Goal: Information Seeking & Learning: Learn about a topic

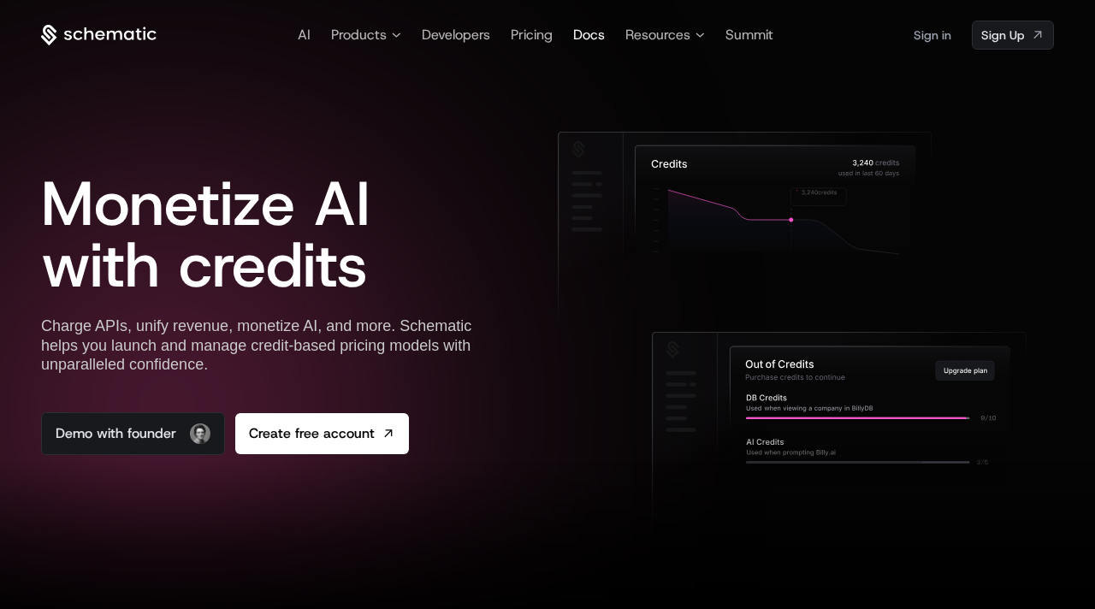
click at [582, 27] on span "Docs" at bounding box center [589, 35] width 32 height 18
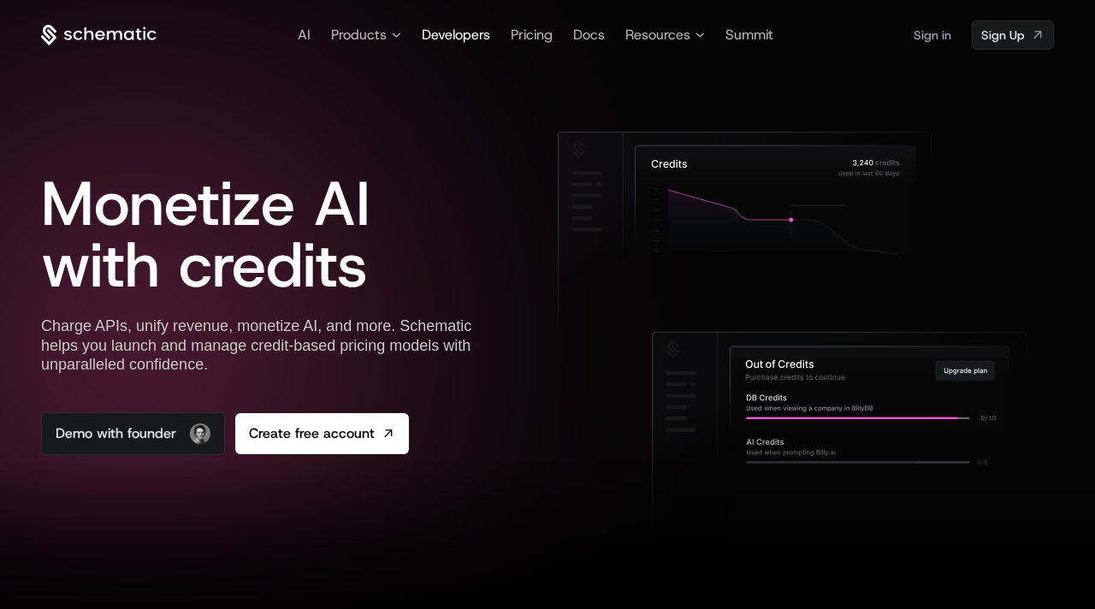
click at [458, 30] on span "Developers" at bounding box center [456, 35] width 68 height 18
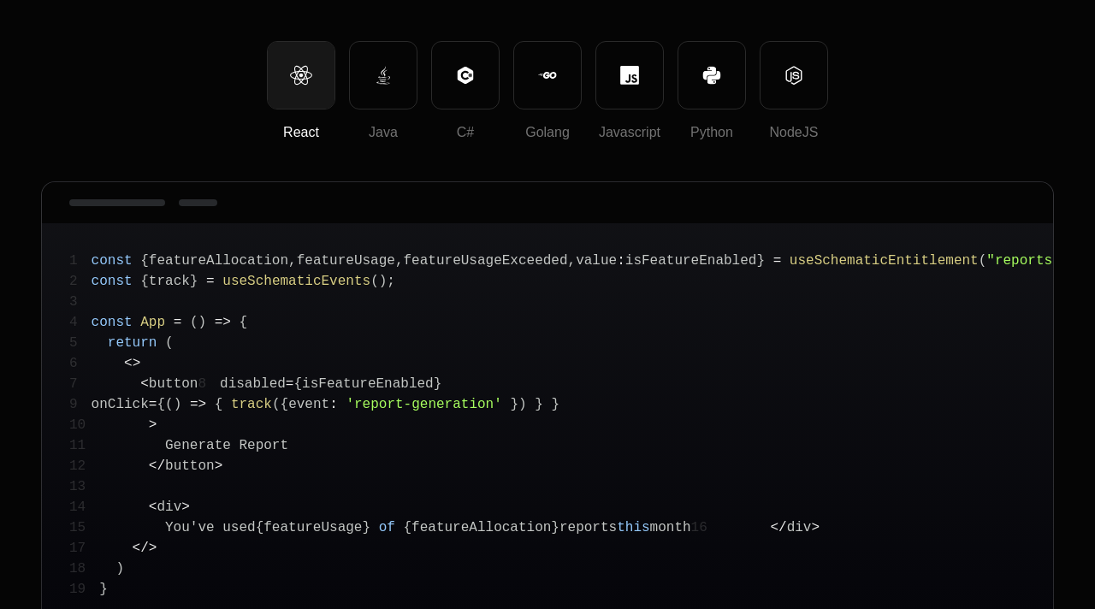
scroll to position [345, 0]
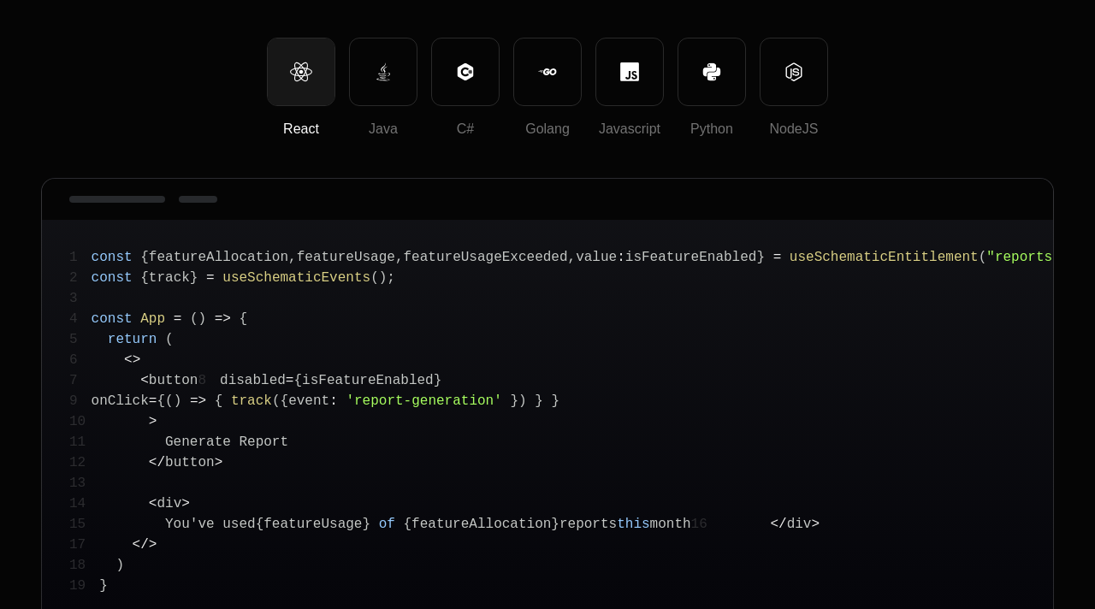
click at [324, 73] on div at bounding box center [301, 71] width 67 height 67
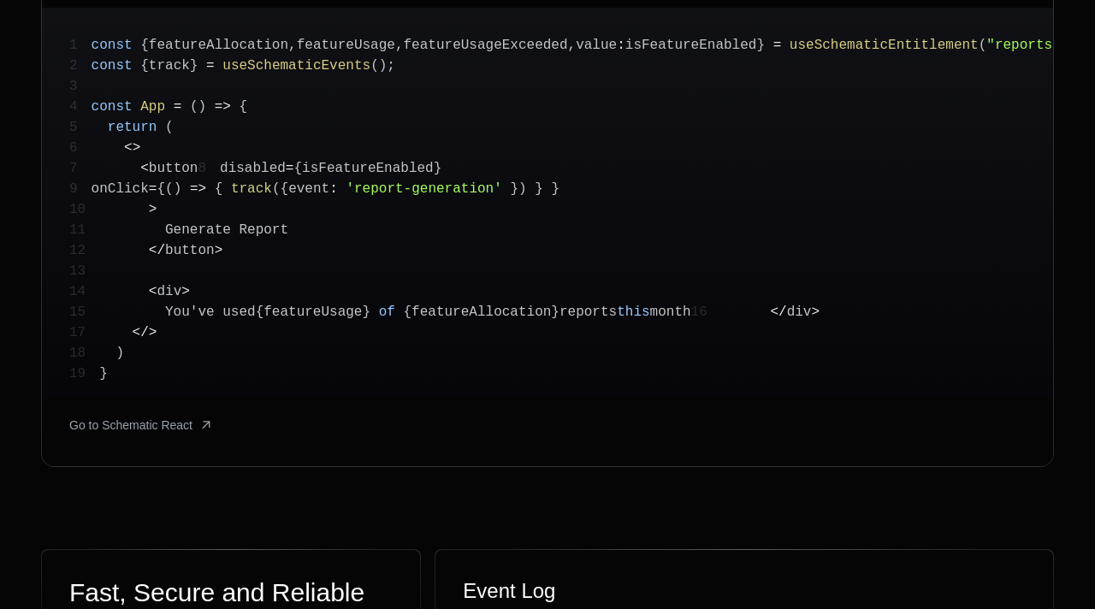
scroll to position [551, 0]
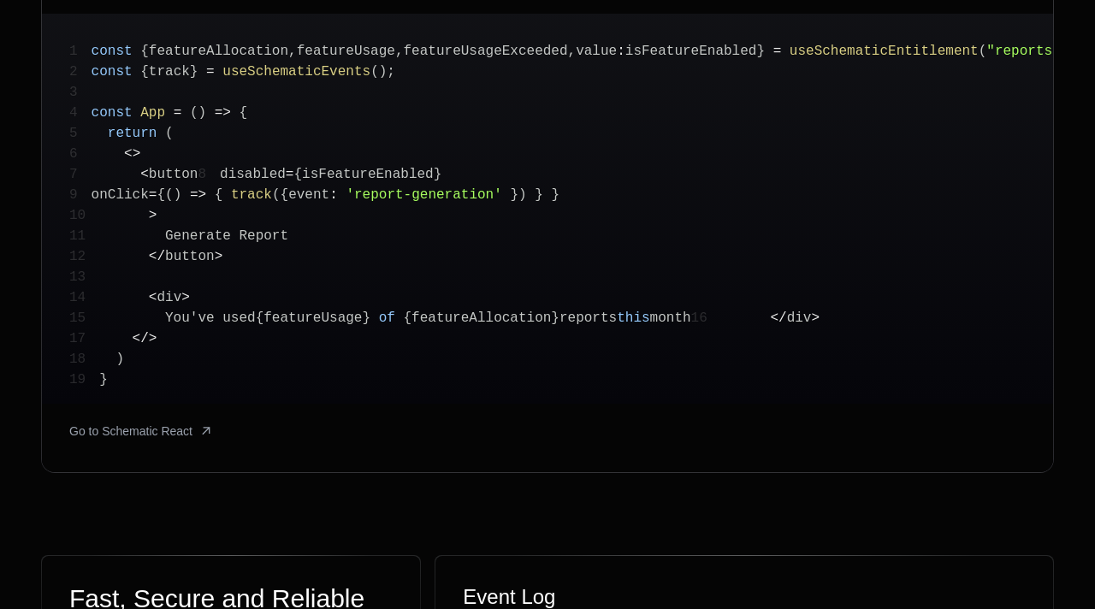
click at [469, 66] on pre "1 const { featureAllocation , featureUsage , featureUsageExceeded , value : isF…" at bounding box center [547, 209] width 1011 height 390
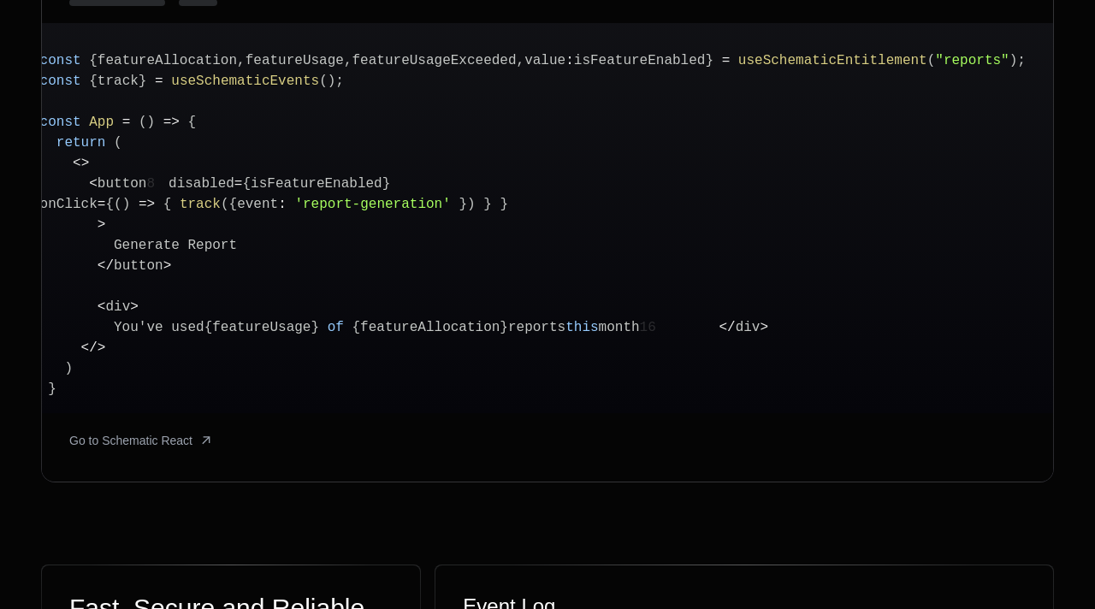
scroll to position [0, 0]
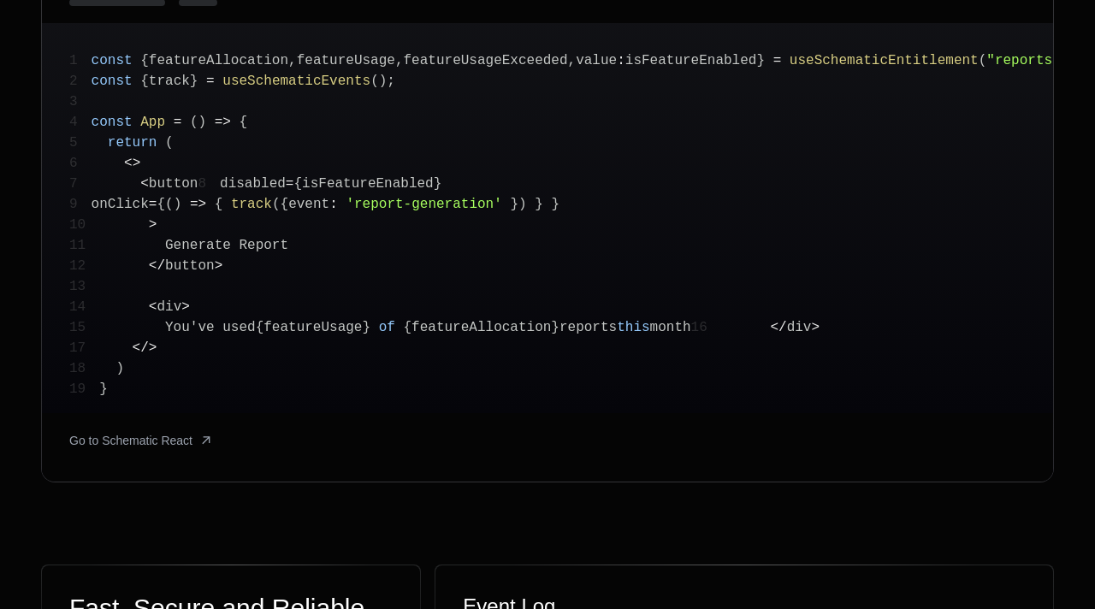
click at [180, 183] on span "button" at bounding box center [174, 183] width 50 height 15
click at [220, 192] on span "disabled" at bounding box center [253, 183] width 66 height 15
click at [184, 274] on span "button" at bounding box center [190, 265] width 50 height 15
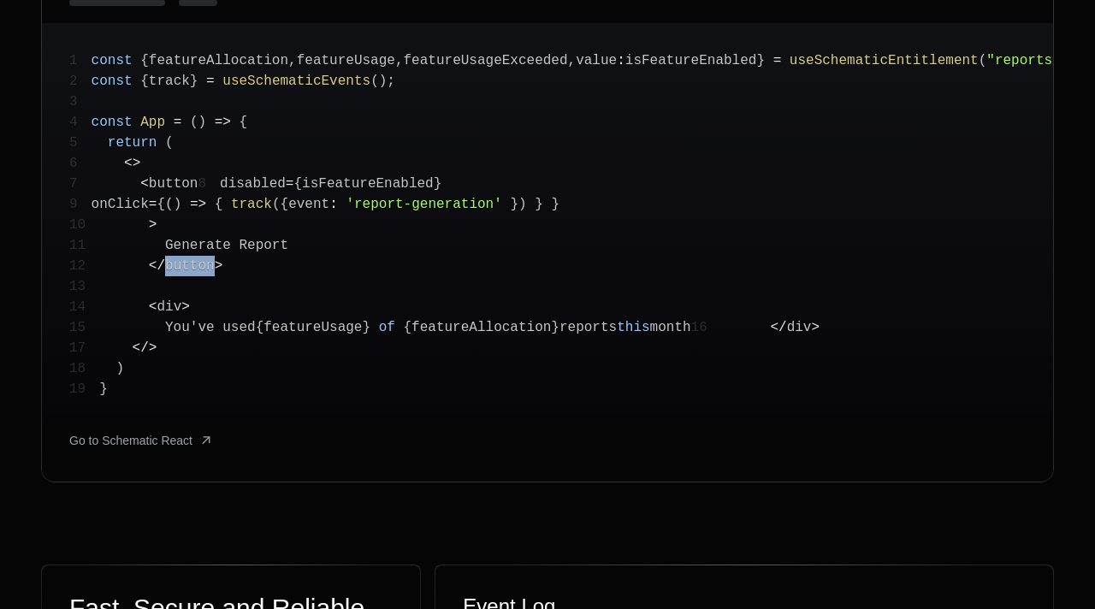
click at [192, 274] on span "button" at bounding box center [190, 265] width 50 height 15
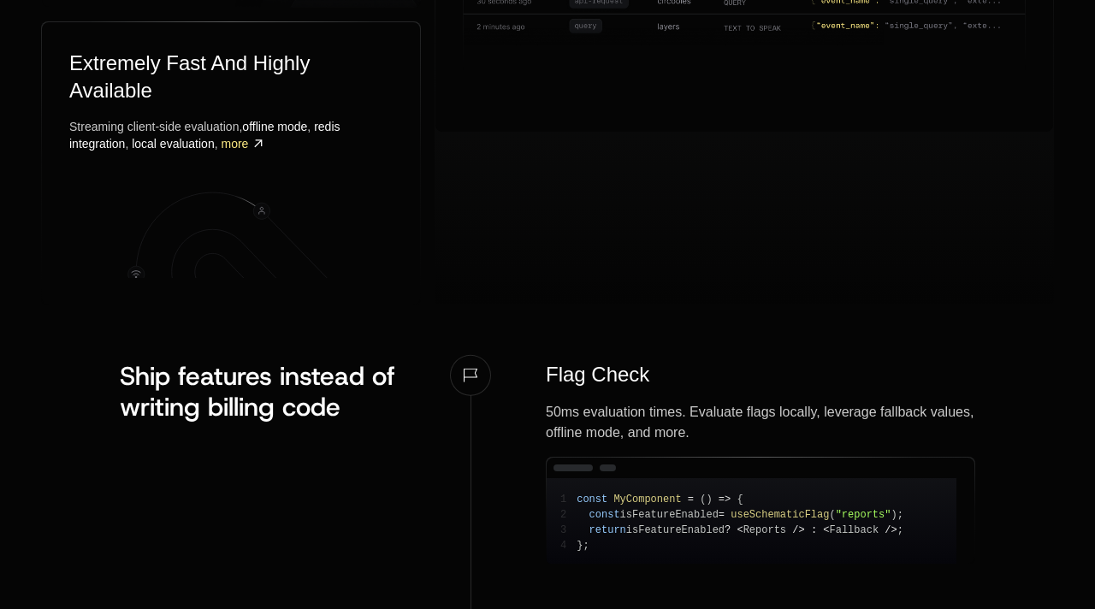
scroll to position [1348, 0]
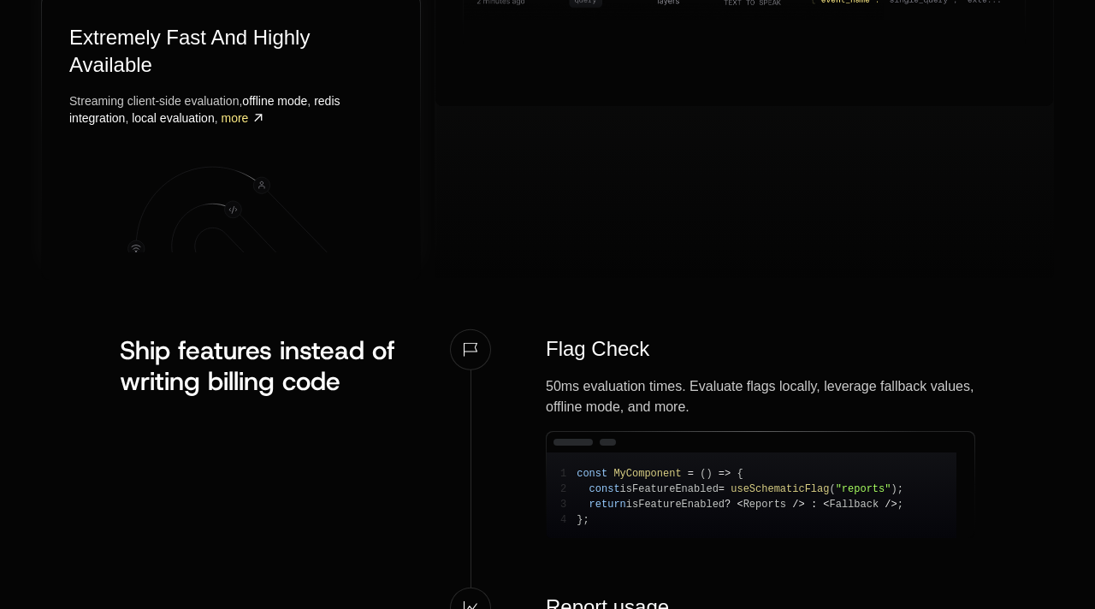
drag, startPoint x: 158, startPoint y: 160, endPoint x: 307, endPoint y: 245, distance: 171.7
click at [307, 245] on icon at bounding box center [230, 200] width 323 height 106
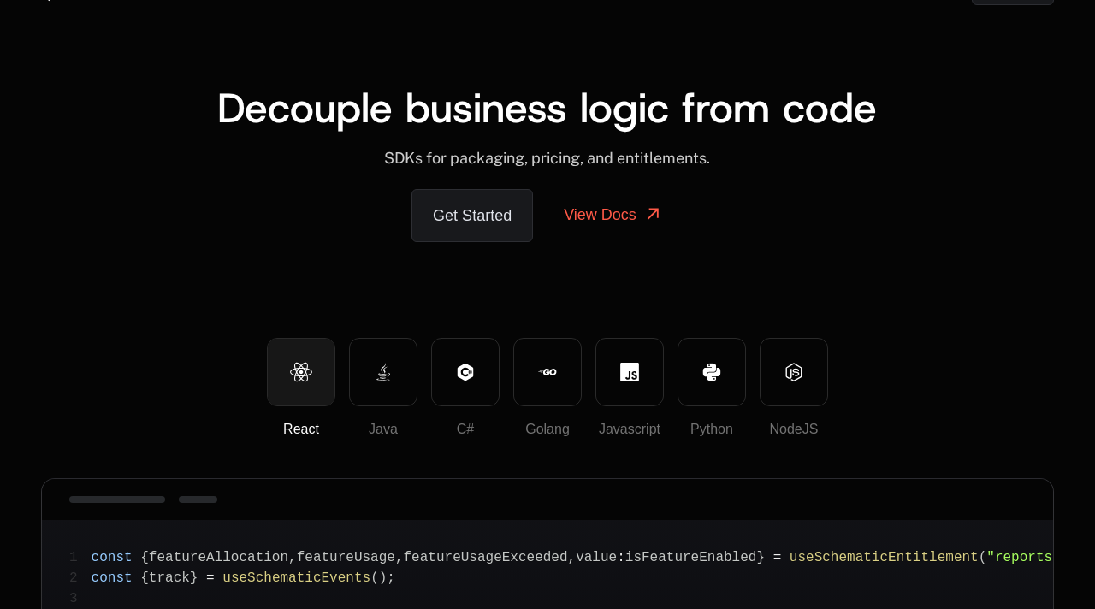
scroll to position [0, 0]
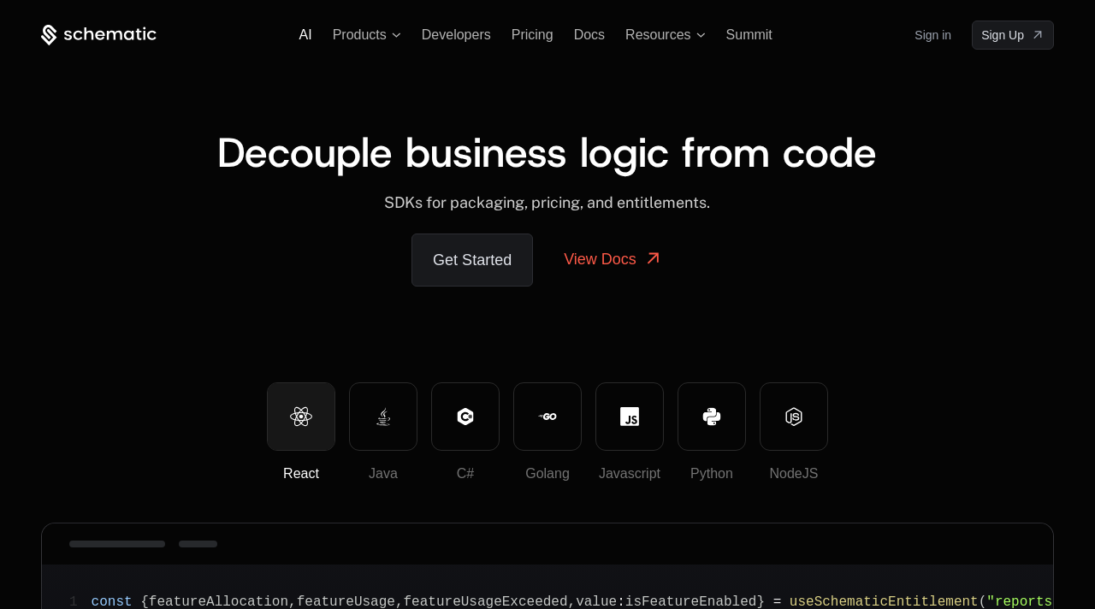
click at [308, 34] on span "AI" at bounding box center [305, 34] width 13 height 15
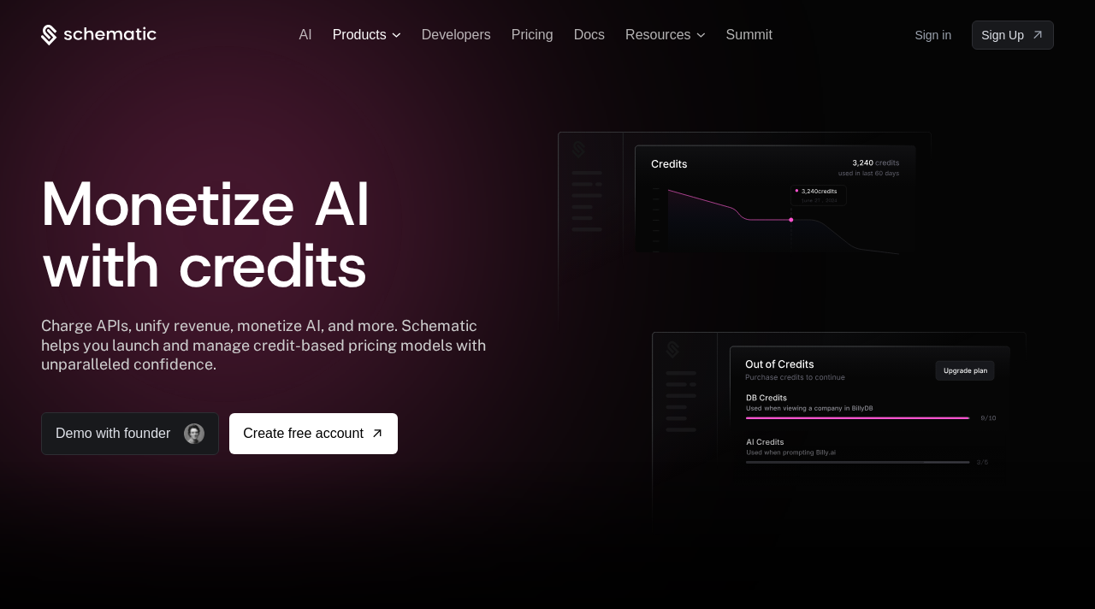
click at [366, 32] on span "Products" at bounding box center [360, 35] width 54 height 21
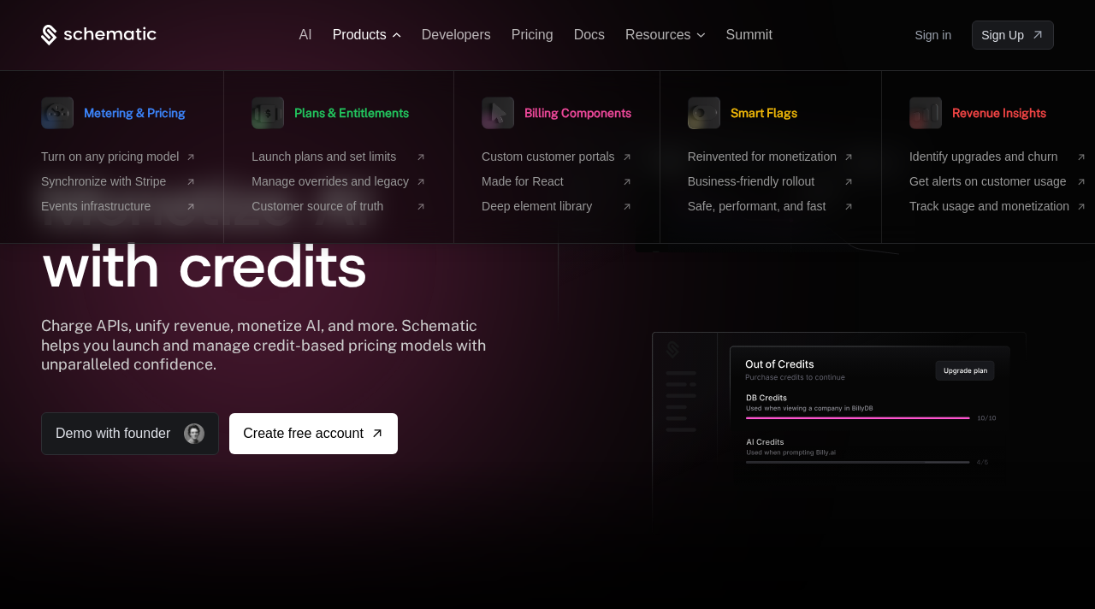
click at [366, 32] on span "Products" at bounding box center [360, 35] width 54 height 21
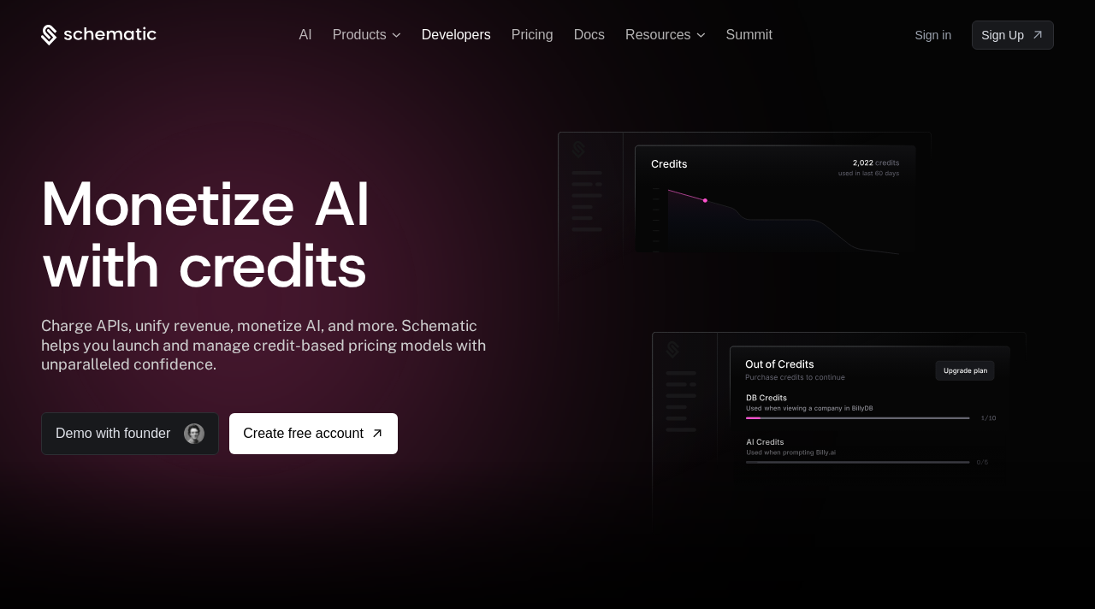
click at [470, 31] on span "Developers" at bounding box center [456, 34] width 69 height 15
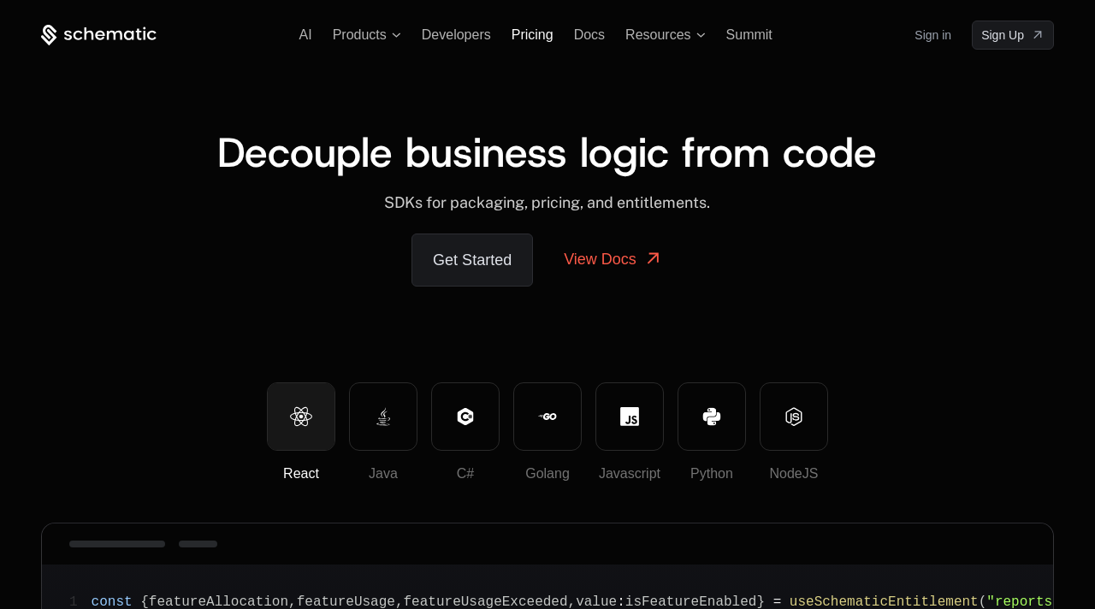
click at [530, 28] on span "Pricing" at bounding box center [532, 34] width 42 height 15
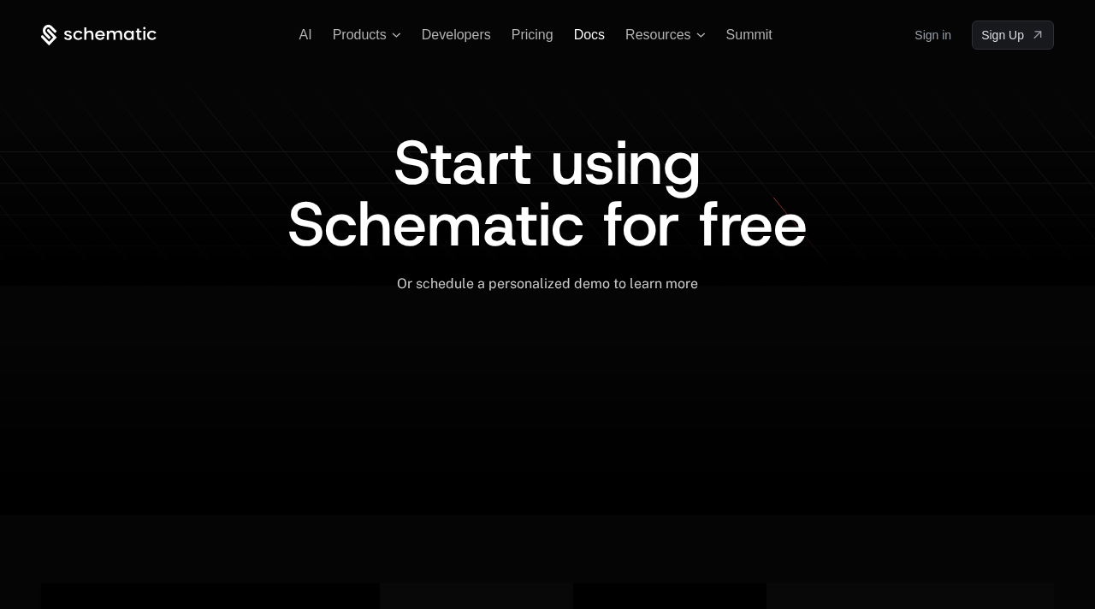
click at [582, 35] on span "Docs" at bounding box center [589, 34] width 31 height 15
